Goal: Transaction & Acquisition: Subscribe to service/newsletter

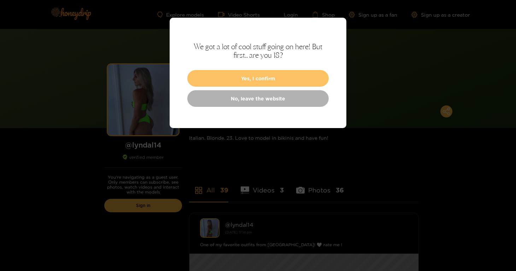
click at [253, 76] on button "Yes, I confirm" at bounding box center [257, 78] width 141 height 17
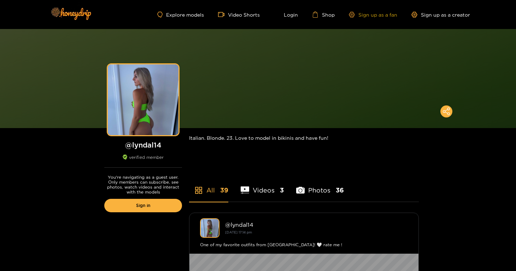
click at [367, 12] on link "Sign up as a fan" at bounding box center [373, 15] width 48 height 6
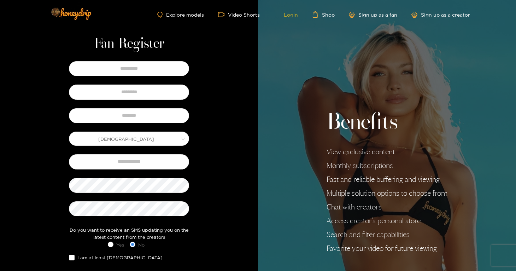
click at [287, 16] on link "Login" at bounding box center [286, 14] width 24 height 6
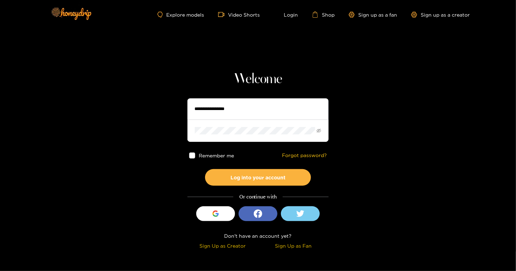
click at [226, 115] on input "text" at bounding box center [258, 108] width 141 height 21
click at [216, 207] on div "button" at bounding box center [215, 213] width 13 height 13
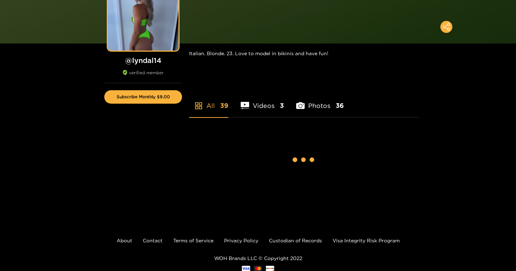
scroll to position [106, 0]
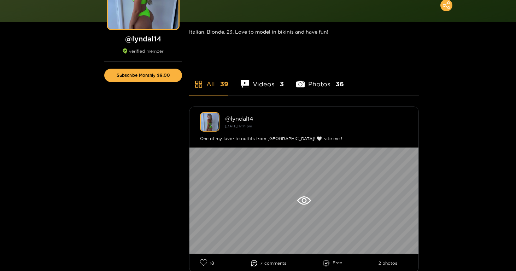
click at [157, 84] on div "Subscribe Monthly $9.00" at bounding box center [143, 76] width 92 height 31
click at [155, 79] on button "Subscribe Monthly $9.00" at bounding box center [143, 75] width 78 height 13
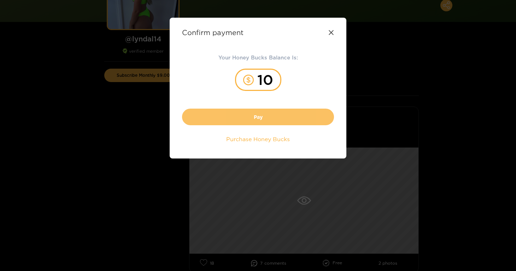
click at [221, 118] on button "Pay" at bounding box center [258, 116] width 152 height 17
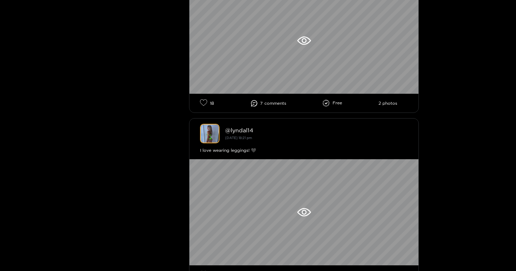
scroll to position [389, 0]
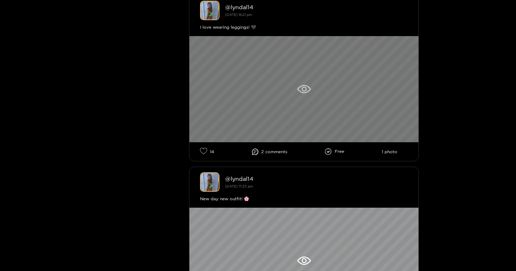
click at [291, 103] on div at bounding box center [303, 89] width 229 height 106
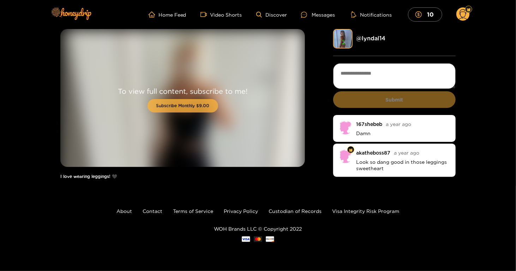
click at [201, 104] on button "Subscribe Monthly $9.00" at bounding box center [183, 105] width 71 height 13
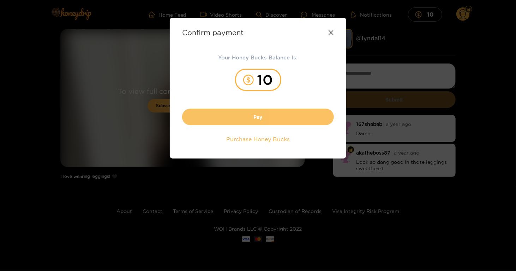
click at [230, 122] on button "Pay" at bounding box center [258, 116] width 152 height 17
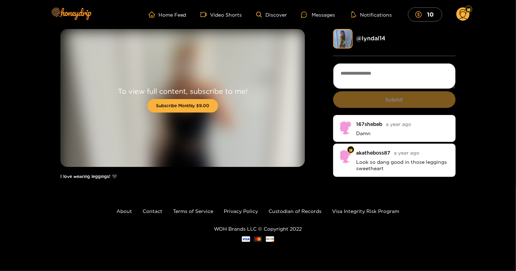
click at [157, 38] on div "To view full content, subscribe to me! Subscribe Monthly $9.00" at bounding box center [182, 98] width 245 height 138
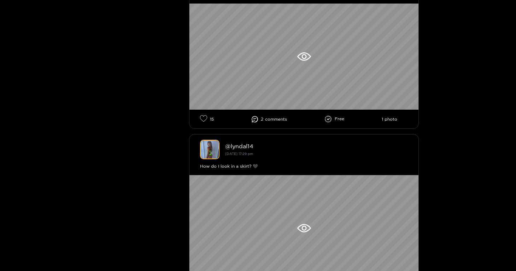
scroll to position [601, 0]
